Goal: Task Accomplishment & Management: Manage account settings

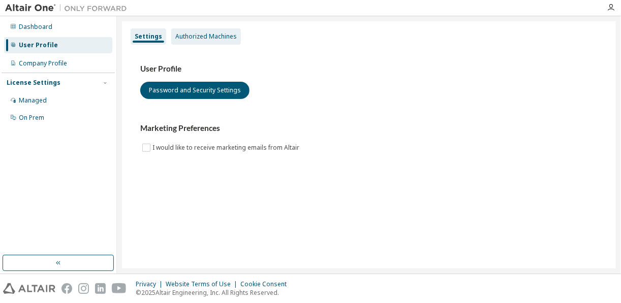
click at [196, 38] on div "Authorized Machines" at bounding box center [205, 37] width 61 height 8
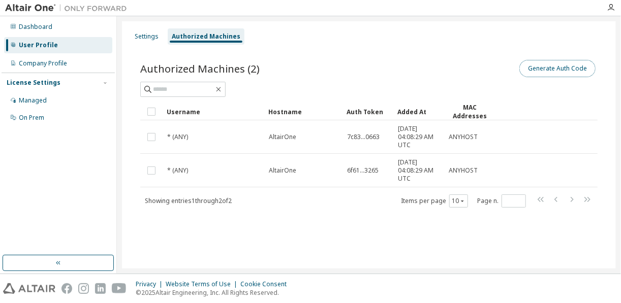
click at [551, 72] on button "Generate Auth Code" at bounding box center [557, 68] width 76 height 17
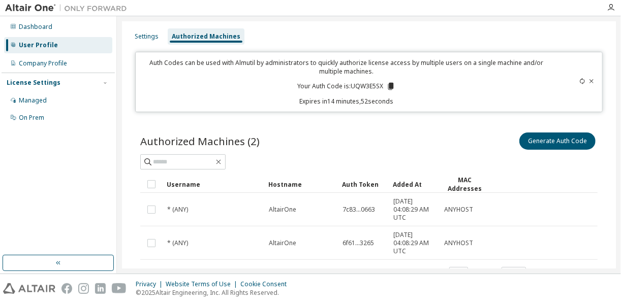
click at [388, 87] on icon at bounding box center [391, 86] width 6 height 7
click at [62, 70] on div "Company Profile" at bounding box center [58, 63] width 108 height 16
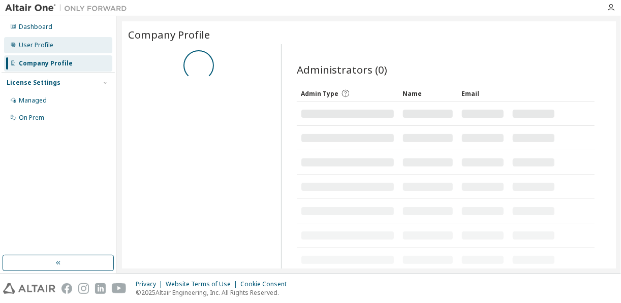
click at [45, 42] on div "User Profile" at bounding box center [36, 45] width 35 height 8
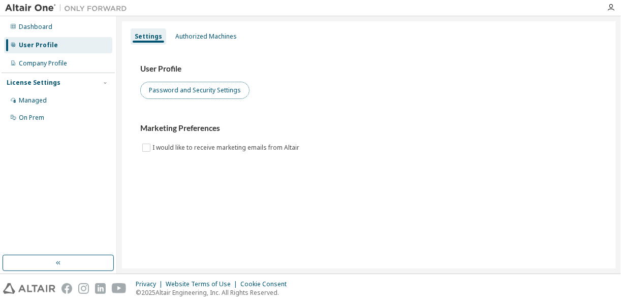
click at [216, 94] on button "Password and Security Settings" at bounding box center [194, 90] width 109 height 17
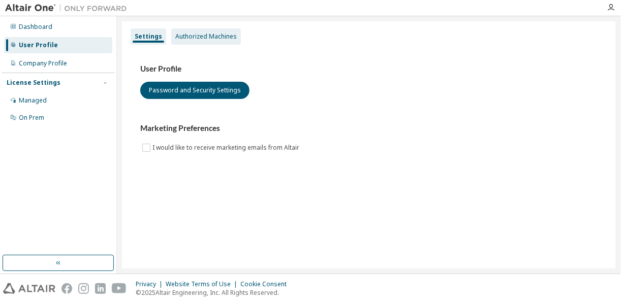
click at [201, 29] on div "Authorized Machines" at bounding box center [206, 36] width 70 height 16
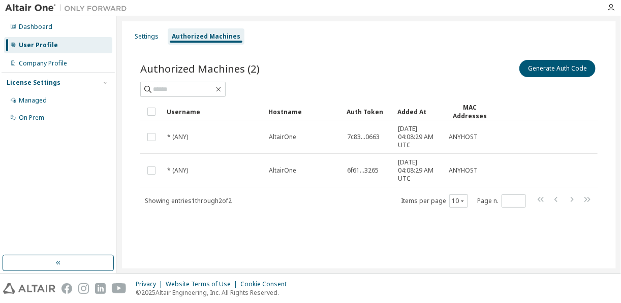
click at [531, 58] on div "Generate Auth Code" at bounding box center [483, 68] width 229 height 21
click at [536, 63] on button "Generate Auth Code" at bounding box center [557, 68] width 76 height 17
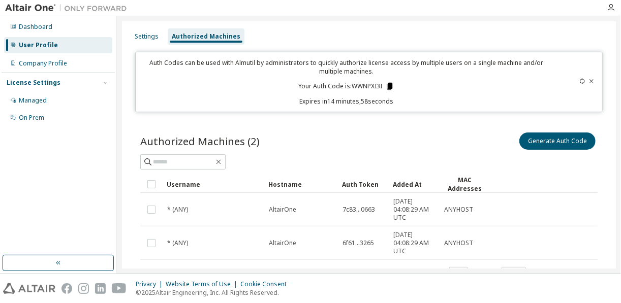
click at [392, 86] on icon at bounding box center [389, 86] width 9 height 9
drag, startPoint x: 144, startPoint y: 292, endPoint x: 275, endPoint y: 108, distance: 225.9
click at [275, 108] on div "Auth Codes can be used with Almutil by administrators to quickly authorize lice…" at bounding box center [368, 82] width 467 height 60
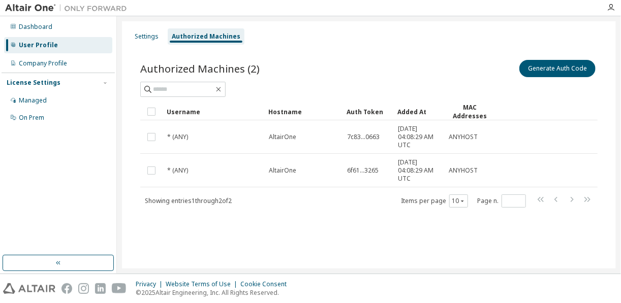
click at [43, 11] on img at bounding box center [68, 8] width 127 height 10
click at [608, 8] on icon "button" at bounding box center [611, 8] width 8 height 8
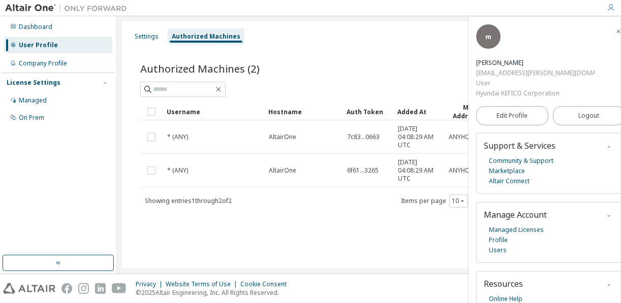
click at [477, 75] on div "[EMAIL_ADDRESS][PERSON_NAME][DOMAIN_NAME]" at bounding box center [535, 73] width 119 height 10
click at [473, 73] on div "m [PERSON_NAME] [PERSON_NAME][EMAIL_ADDRESS][PERSON_NAME][DOMAIN_NAME] User Hyu…" at bounding box center [551, 160] width 164 height 287
drag, startPoint x: 475, startPoint y: 73, endPoint x: 587, endPoint y: 74, distance: 111.8
click at [587, 74] on div "m [PERSON_NAME] [PERSON_NAME][EMAIL_ADDRESS][PERSON_NAME][DOMAIN_NAME] User Hyu…" at bounding box center [551, 160] width 164 height 287
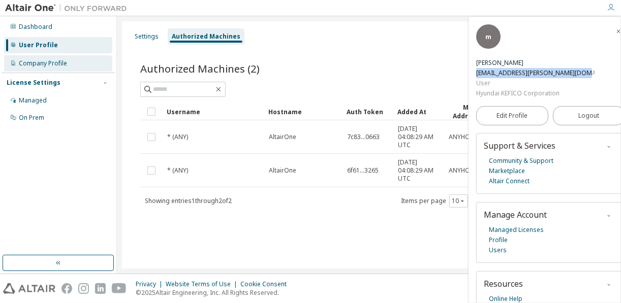
copy div "[EMAIL_ADDRESS][PERSON_NAME][DOMAIN_NAME]"
